Goal: Task Accomplishment & Management: Complete application form

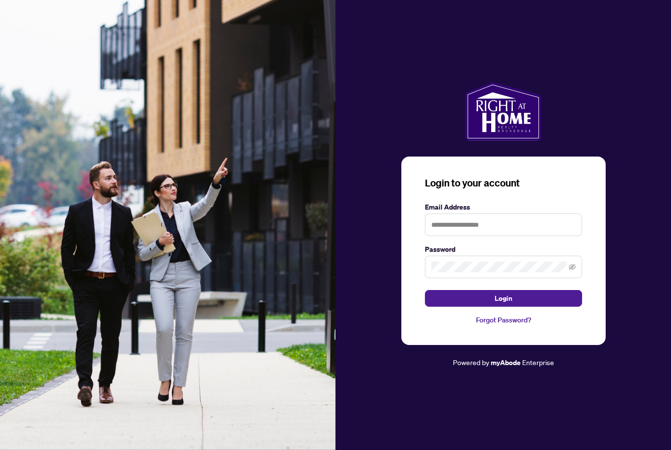
click at [28, 93] on img at bounding box center [168, 225] width 336 height 450
click at [544, 236] on input "text" at bounding box center [503, 225] width 157 height 23
type input "**********"
click at [503, 307] on button "Login" at bounding box center [503, 298] width 157 height 17
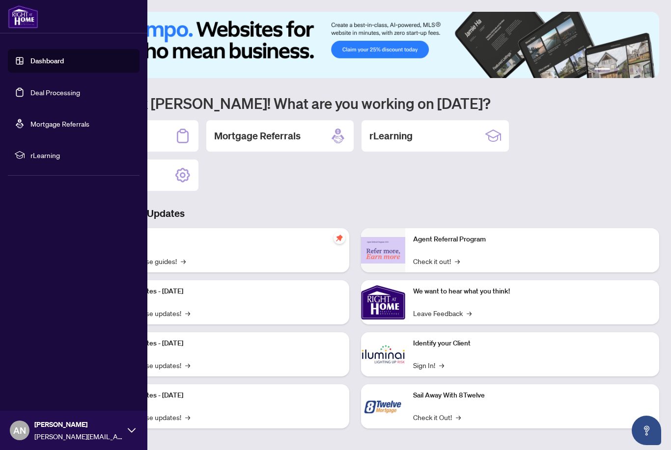
click at [46, 96] on link "Deal Processing" at bounding box center [55, 92] width 50 height 9
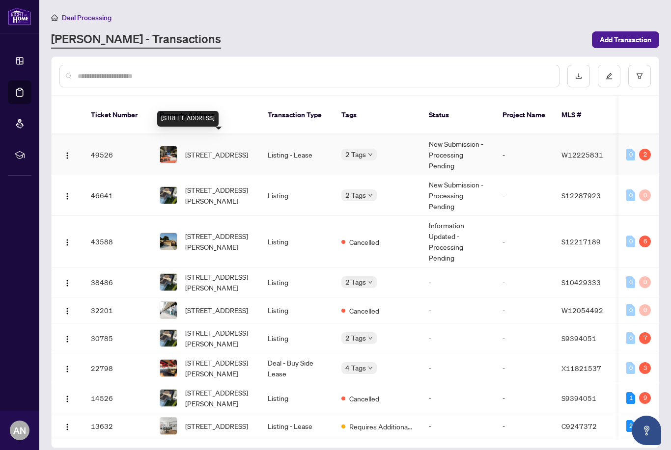
click at [450, 142] on td "New Submission - Processing Pending" at bounding box center [458, 155] width 74 height 41
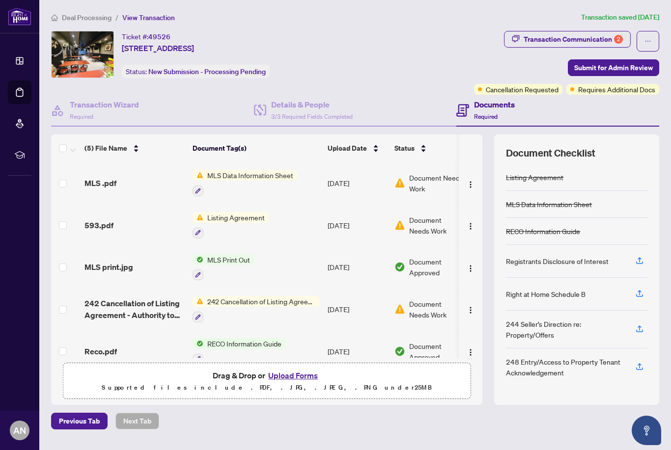
click at [424, 268] on span "Document Approved" at bounding box center [439, 267] width 61 height 22
click at [261, 346] on span "RECO Information Guide" at bounding box center [244, 343] width 82 height 11
click at [314, 369] on td "RECO Information Guide" at bounding box center [256, 352] width 135 height 42
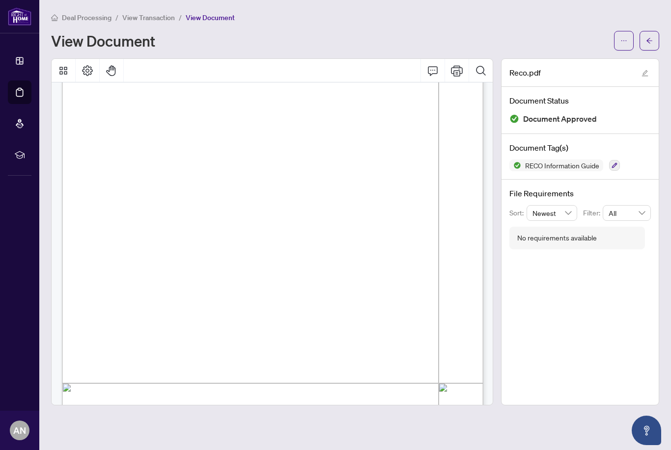
scroll to position [4551, 0]
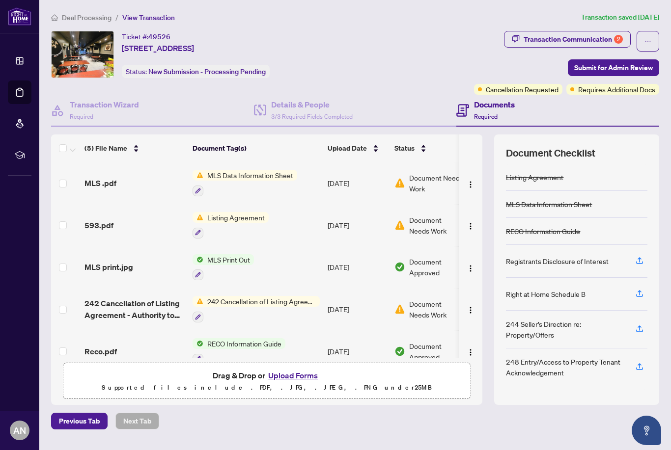
click at [422, 311] on span "Document Needs Work" at bounding box center [434, 310] width 51 height 22
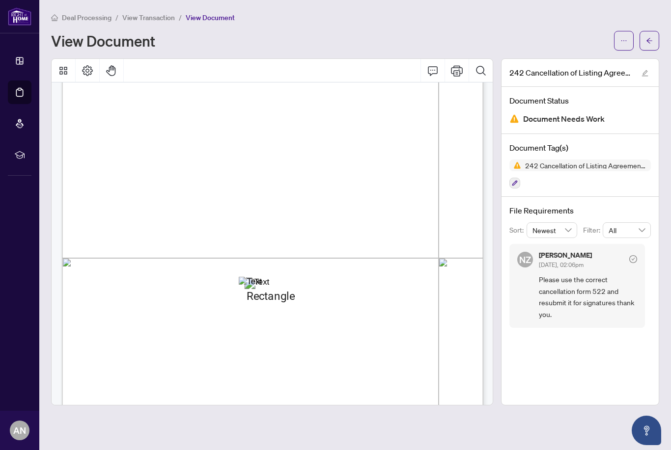
scroll to position [211, 0]
click at [622, 43] on icon "ellipsis" at bounding box center [623, 40] width 7 height 7
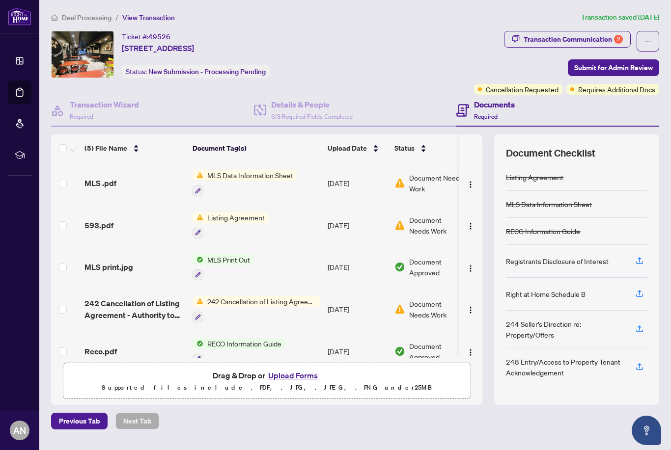
click at [298, 382] on button "Upload Forms" at bounding box center [293, 375] width 56 height 13
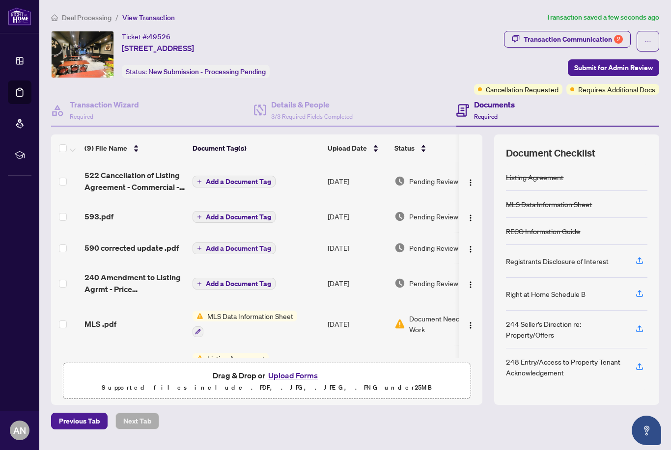
scroll to position [0, 0]
click at [242, 178] on span "Add a Document Tag" at bounding box center [238, 181] width 65 height 7
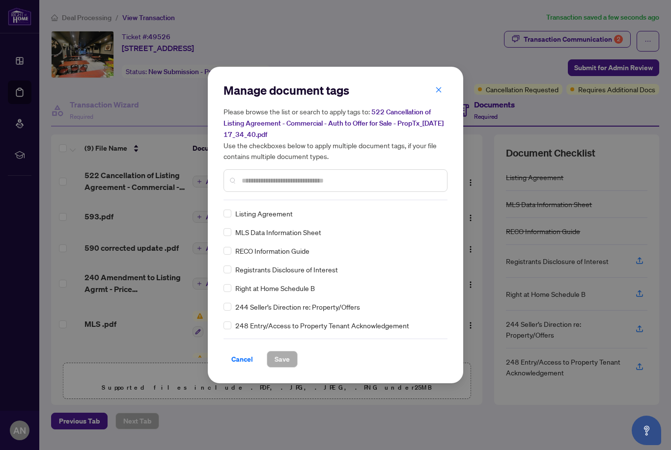
click at [344, 202] on div "Manage document tags Please browse the list or search to apply tags to: 522 Can…" at bounding box center [336, 225] width 224 height 285
click at [305, 170] on div at bounding box center [336, 180] width 224 height 23
click at [297, 185] on input "text" at bounding box center [340, 180] width 197 height 11
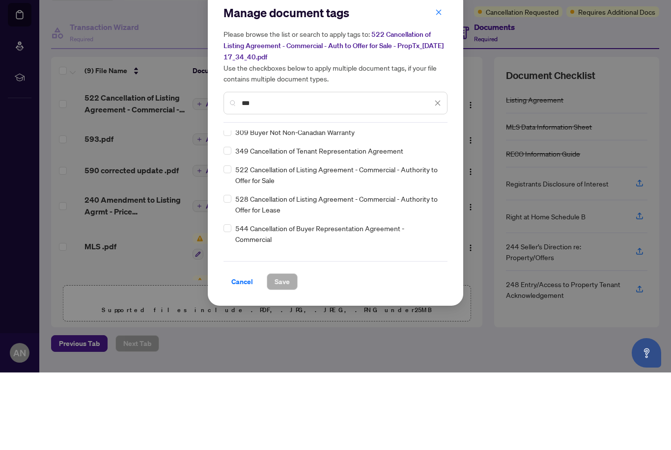
scroll to position [70, 0]
type input "***"
click at [279, 243] on span "522 Cancellation of Listing Agreement - Commercial - Authority to Offer for Sale" at bounding box center [338, 254] width 206 height 22
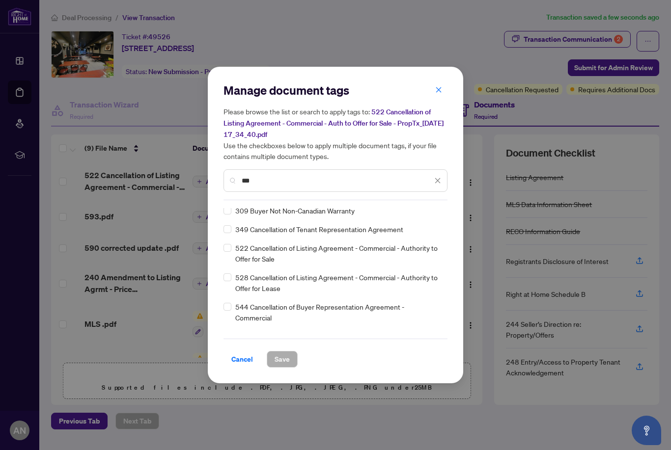
click at [286, 243] on span "522 Cancellation of Listing Agreement - Commercial - Authority to Offer for Sale" at bounding box center [338, 254] width 206 height 22
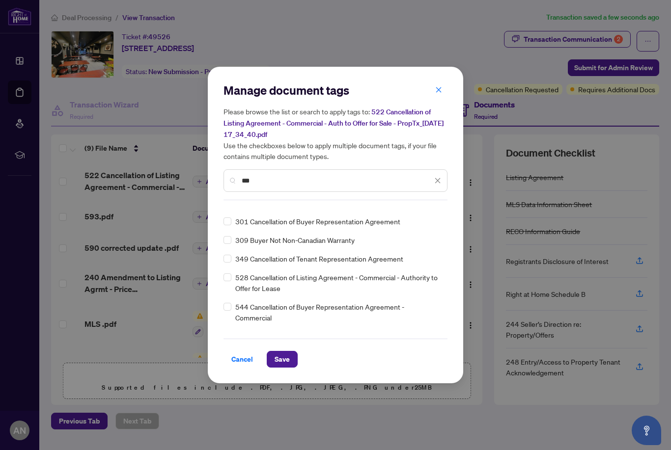
click at [286, 360] on span "Save" at bounding box center [282, 360] width 15 height 16
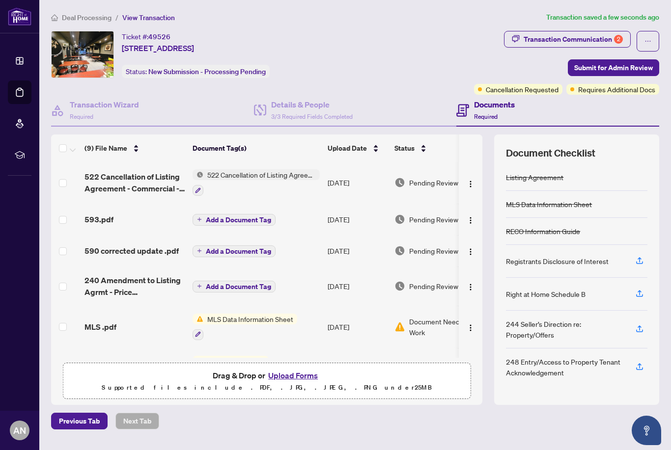
click at [233, 214] on button "Add a Document Tag" at bounding box center [234, 220] width 83 height 12
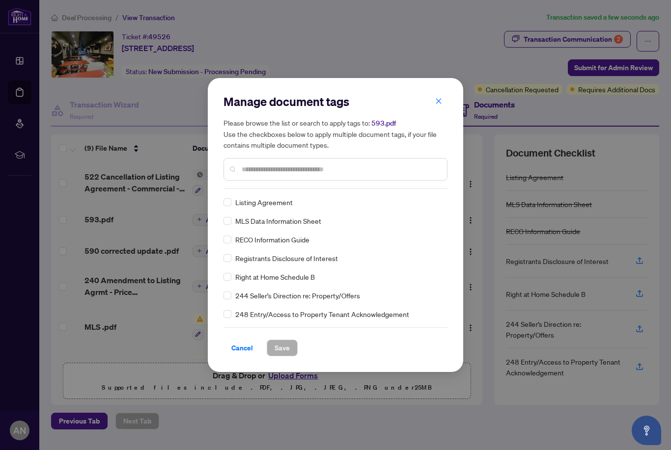
click at [270, 171] on input "text" at bounding box center [340, 169] width 197 height 11
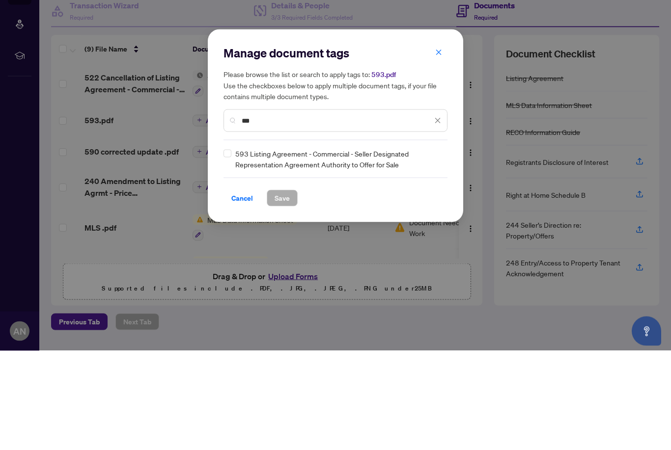
type input "***"
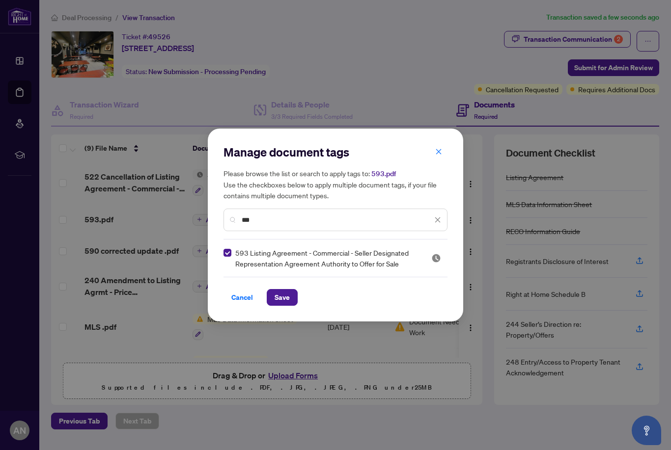
click at [282, 298] on span "Save" at bounding box center [282, 298] width 15 height 16
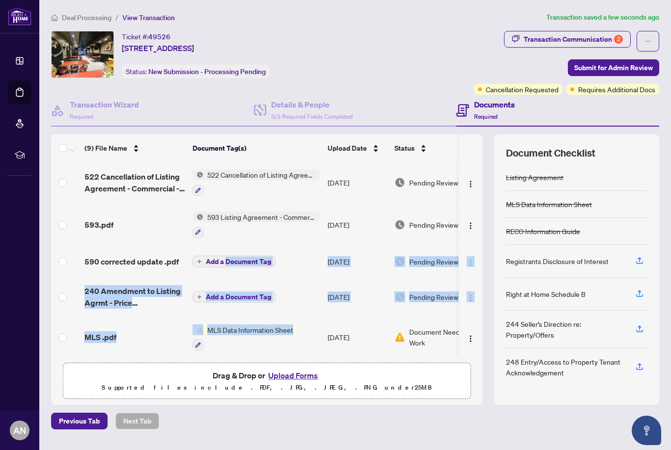
click at [291, 246] on td "Add a Document Tag" at bounding box center [256, 261] width 135 height 31
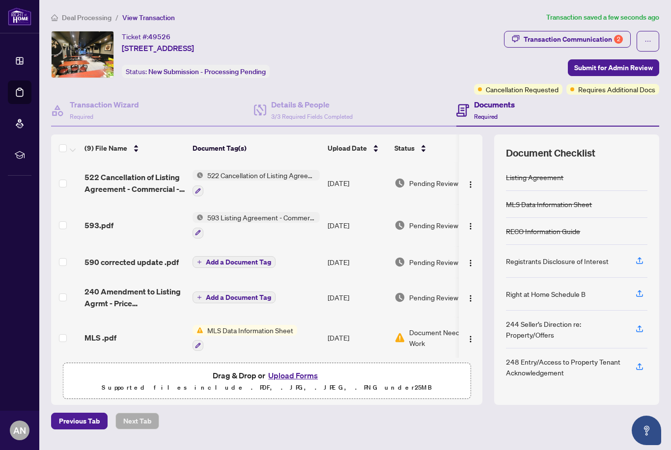
click at [198, 256] on button "Add a Document Tag" at bounding box center [234, 262] width 83 height 12
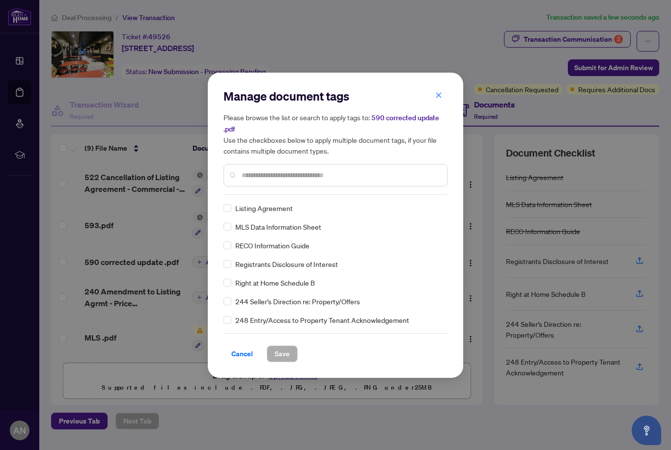
click at [294, 196] on div "Manage document tags Please browse the list or search to apply tags to: 590 cor…" at bounding box center [336, 225] width 224 height 274
click at [282, 180] on input "text" at bounding box center [340, 175] width 197 height 11
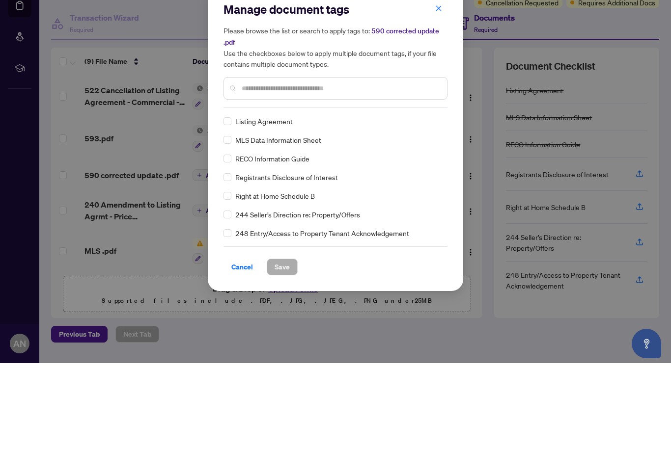
click at [288, 222] on span "MLS Data Information Sheet" at bounding box center [278, 227] width 86 height 11
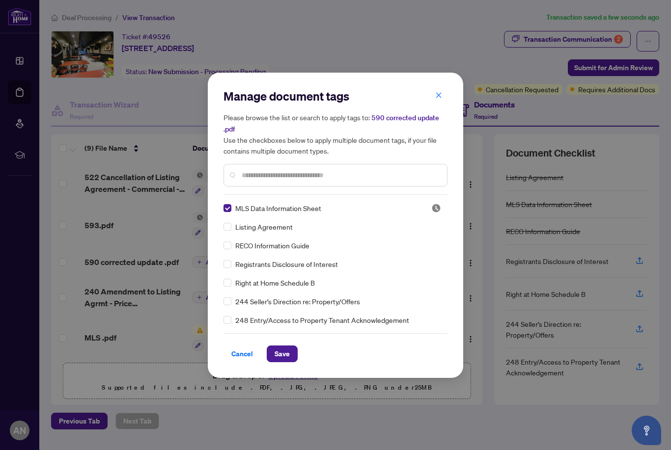
click at [286, 352] on span "Save" at bounding box center [282, 354] width 15 height 16
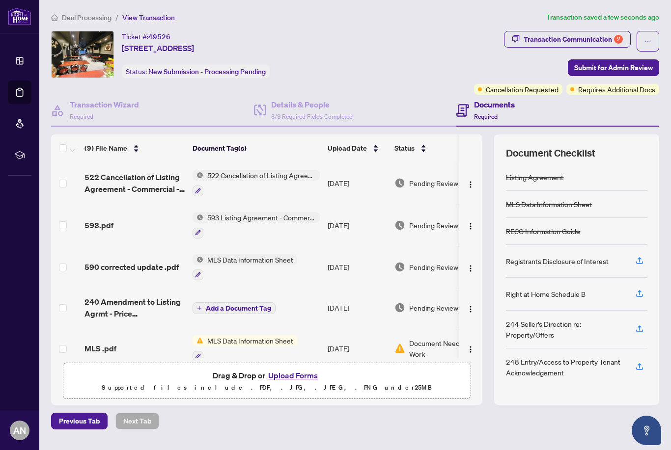
click at [216, 303] on button "Add a Document Tag" at bounding box center [234, 309] width 83 height 12
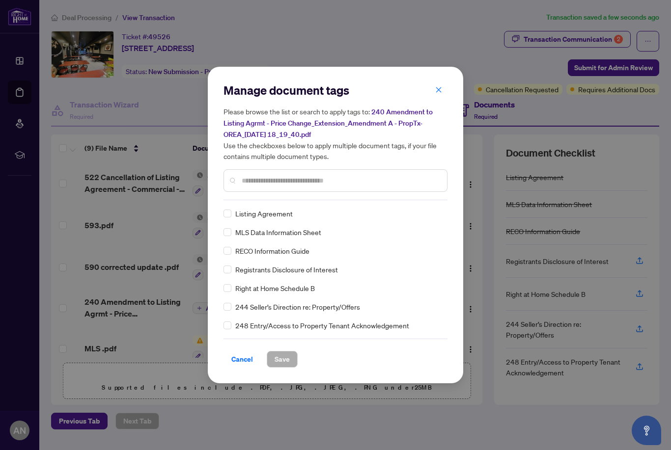
click at [266, 184] on input "text" at bounding box center [340, 180] width 197 height 11
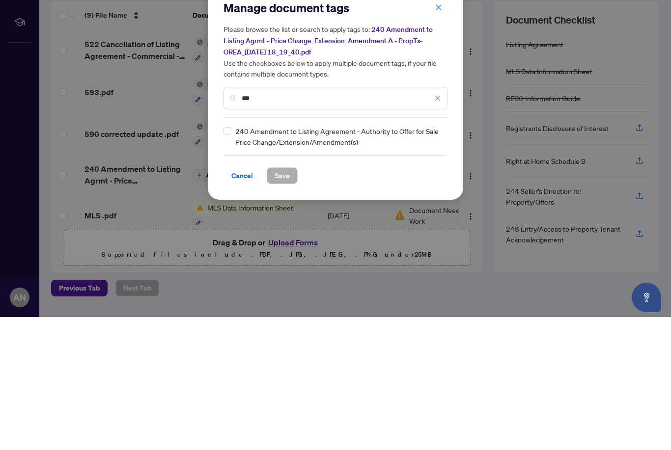
type input "***"
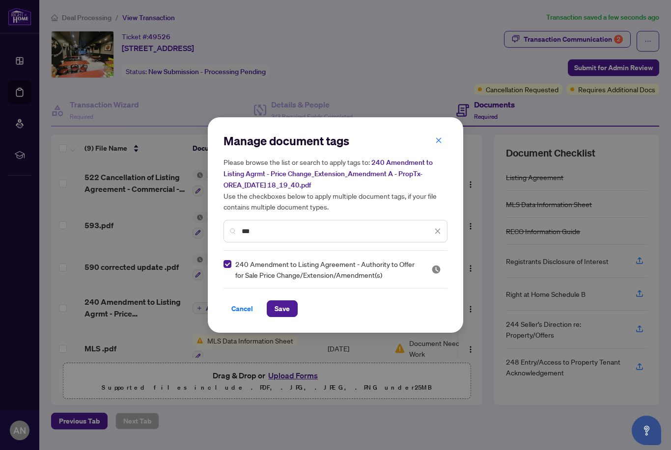
click at [282, 306] on span "Save" at bounding box center [282, 309] width 15 height 16
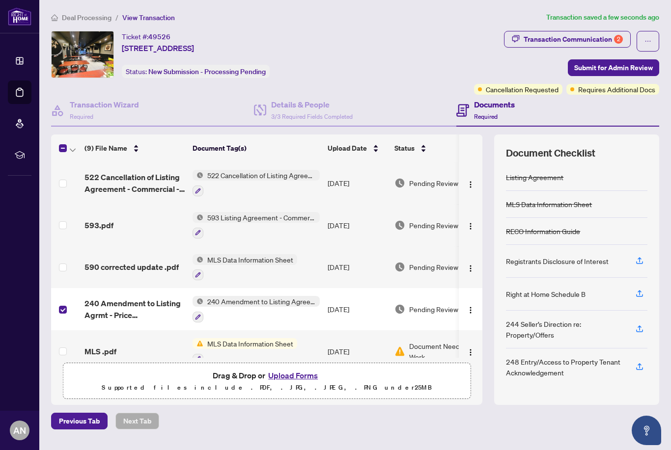
click at [60, 262] on label at bounding box center [63, 267] width 8 height 11
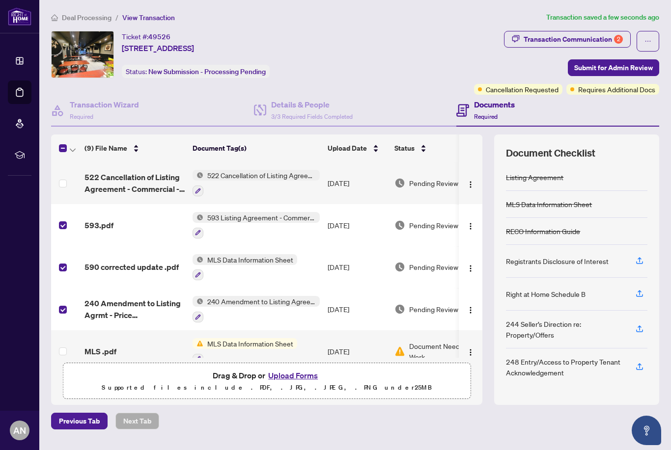
click at [64, 162] on td at bounding box center [65, 183] width 29 height 42
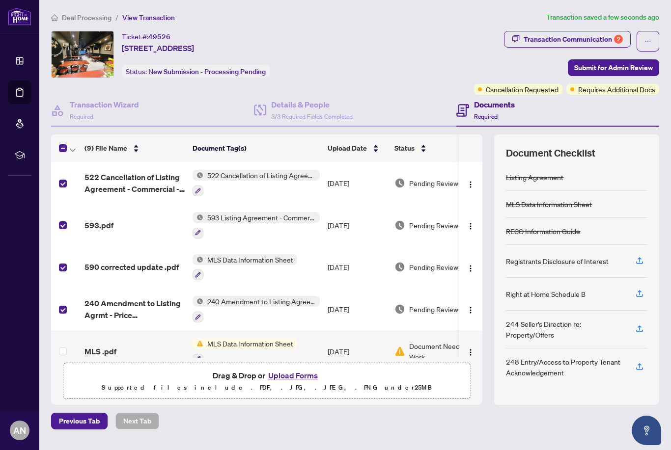
click at [646, 60] on span "Submit for Admin Review" at bounding box center [613, 68] width 79 height 16
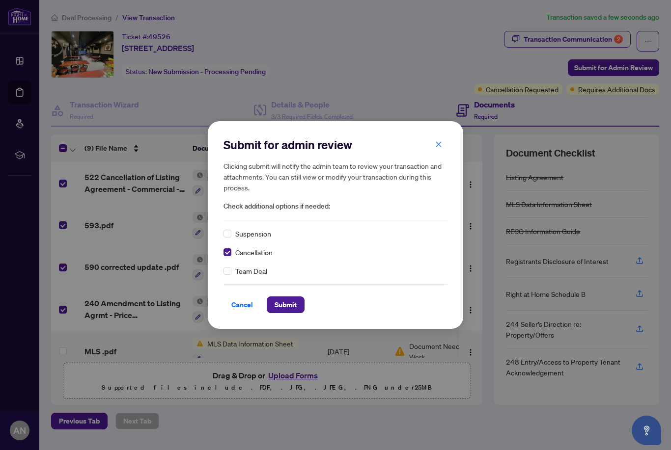
click at [288, 303] on span "Submit" at bounding box center [286, 305] width 22 height 16
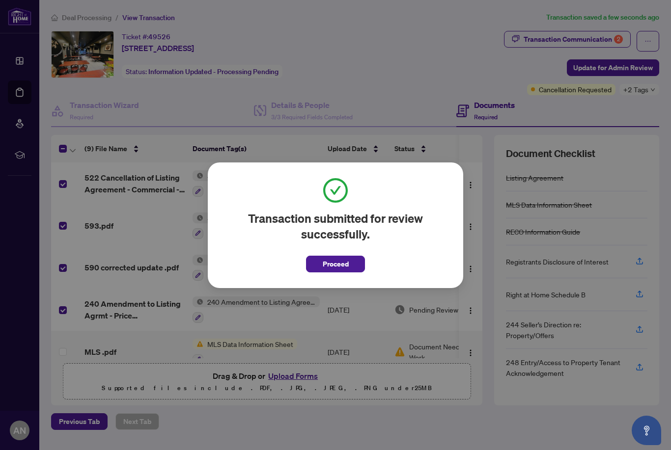
click at [327, 260] on span "Proceed" at bounding box center [336, 264] width 26 height 16
